Goal: Navigation & Orientation: Find specific page/section

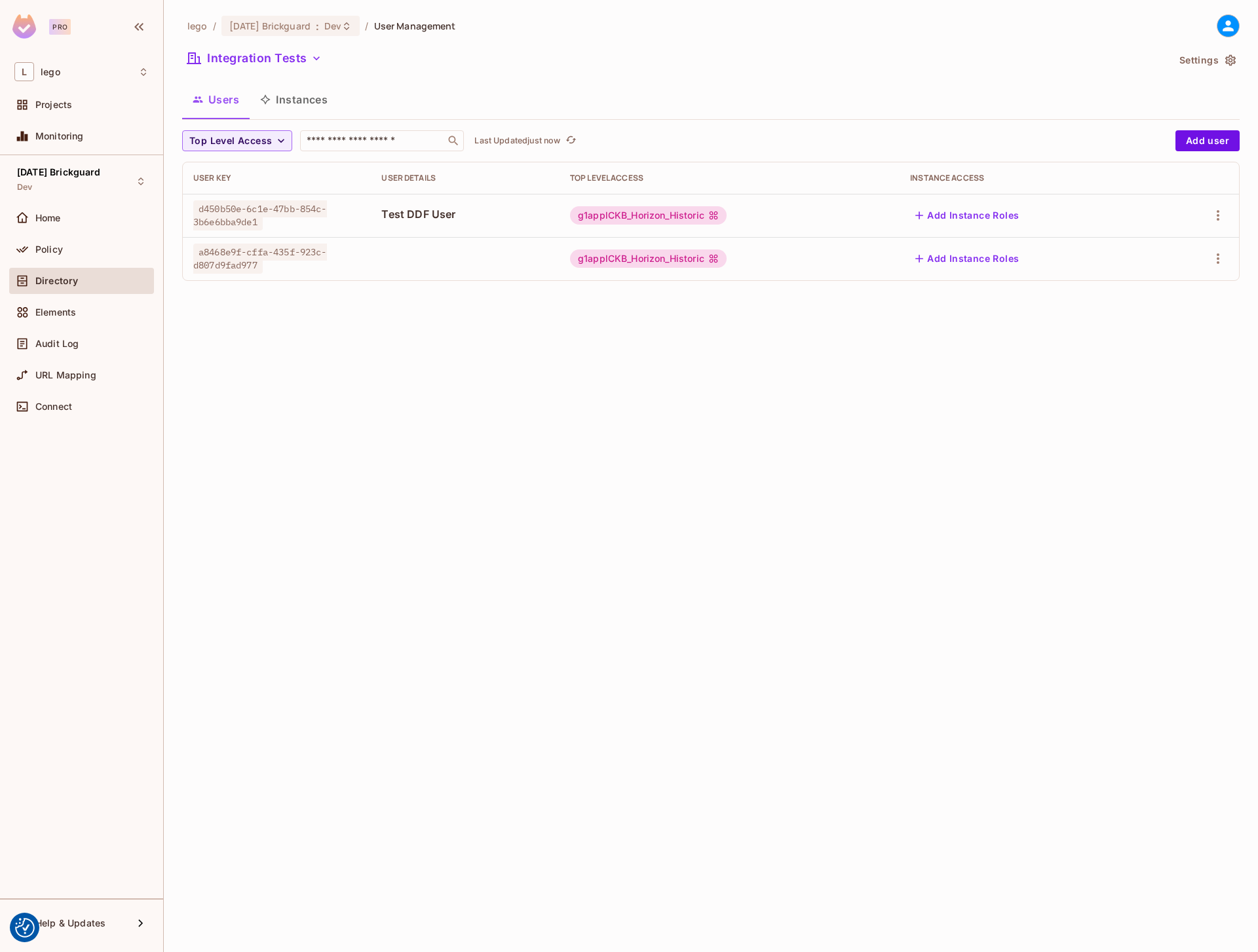
click at [320, 103] on button "Instances" at bounding box center [294, 99] width 89 height 32
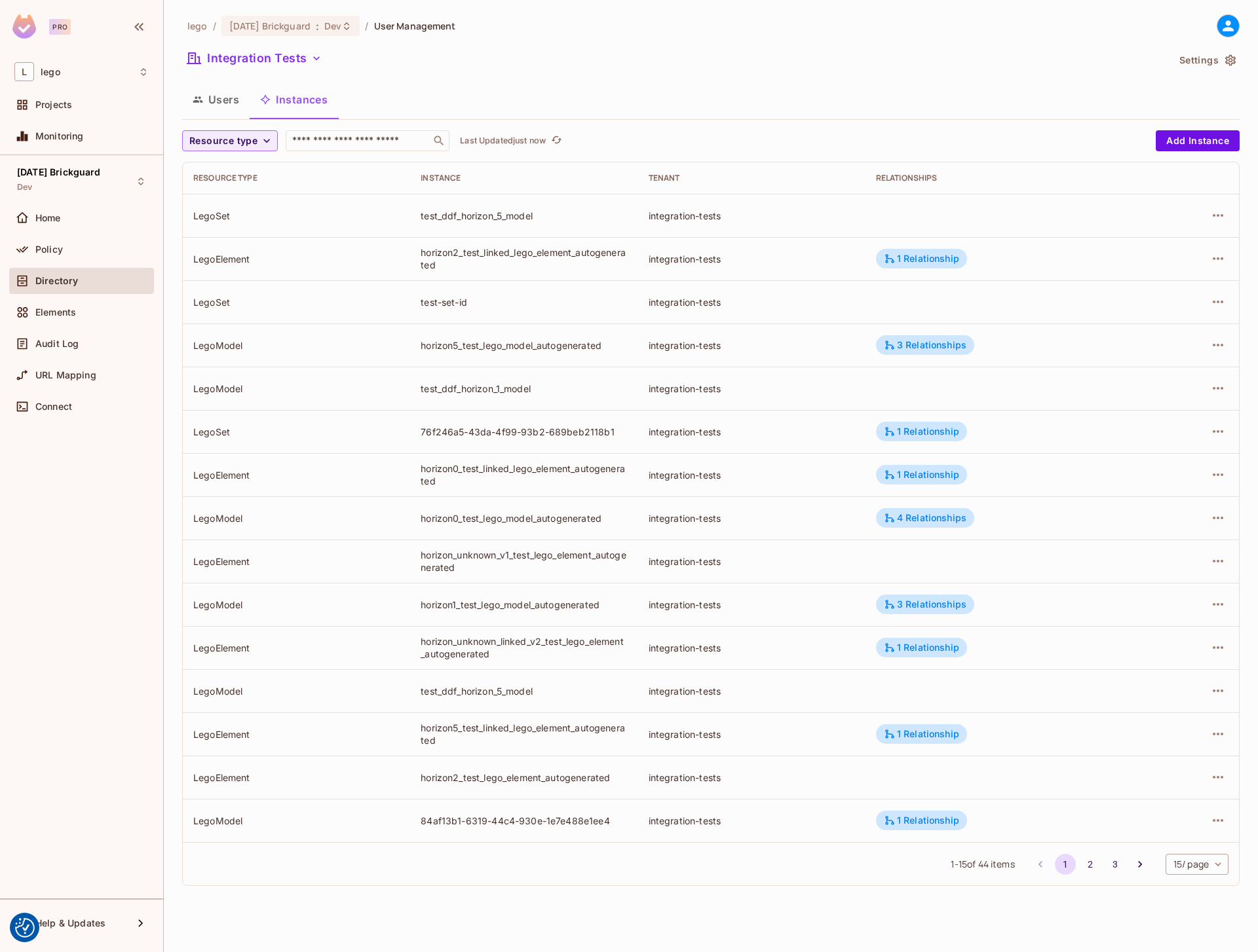
click at [235, 106] on button "Users" at bounding box center [215, 99] width 67 height 32
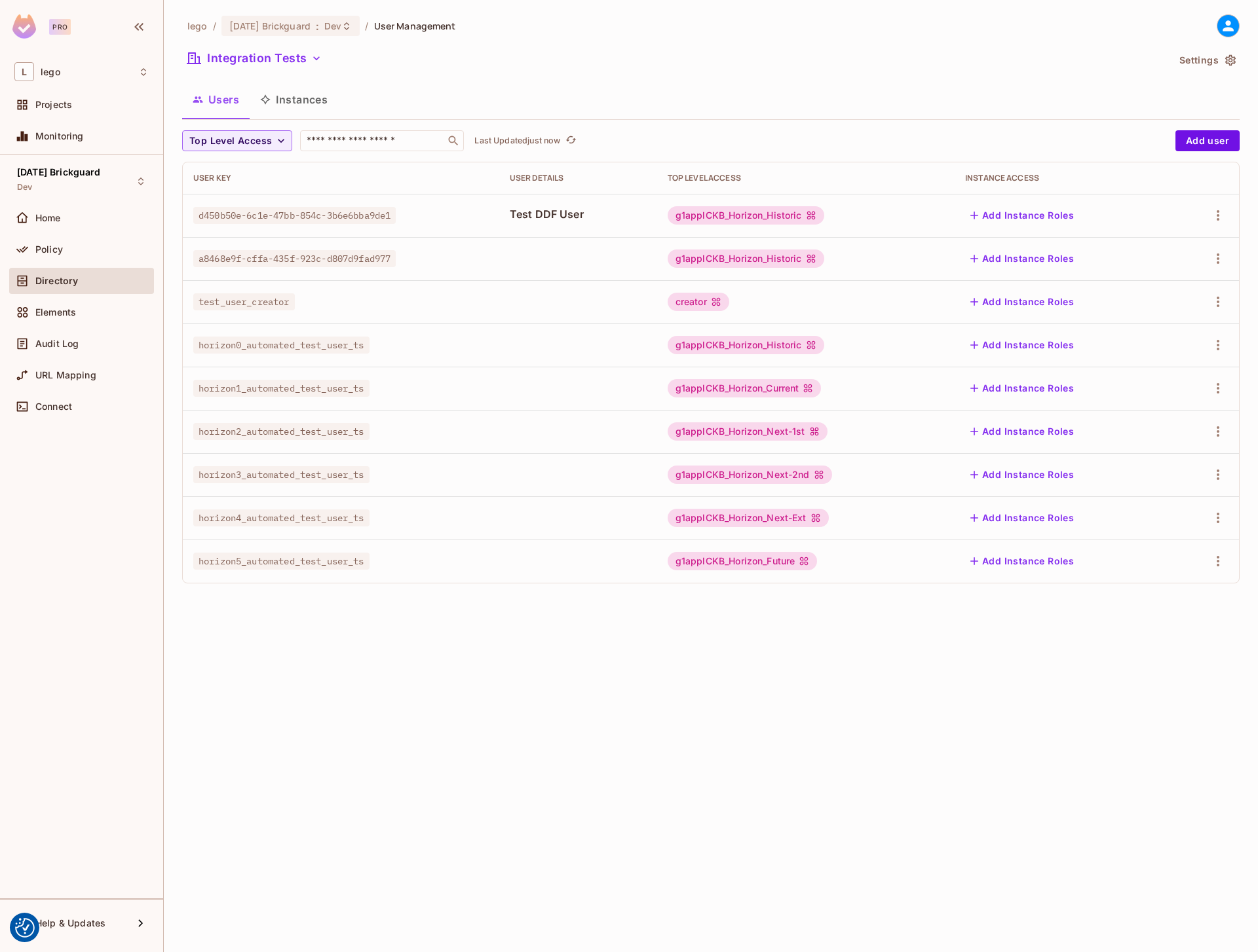
click at [280, 106] on button "Instances" at bounding box center [294, 99] width 89 height 32
